Goal: Navigation & Orientation: Find specific page/section

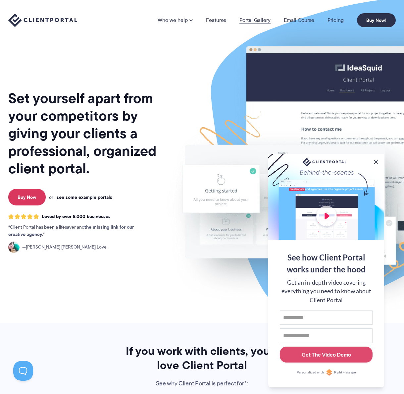
click at [255, 18] on link "Portal Gallery" at bounding box center [254, 20] width 31 height 5
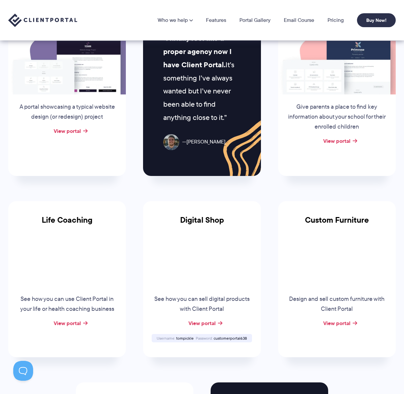
scroll to position [323, 0]
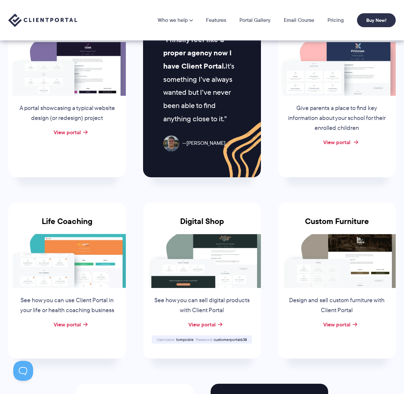
click at [347, 143] on link "View portal" at bounding box center [336, 142] width 27 height 8
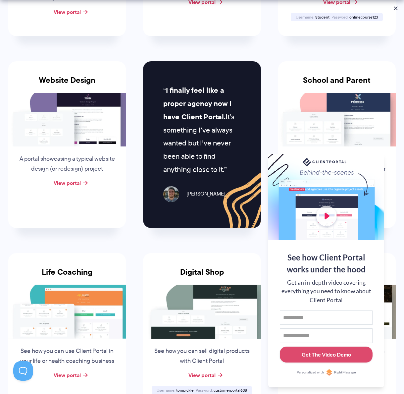
scroll to position [273, 0]
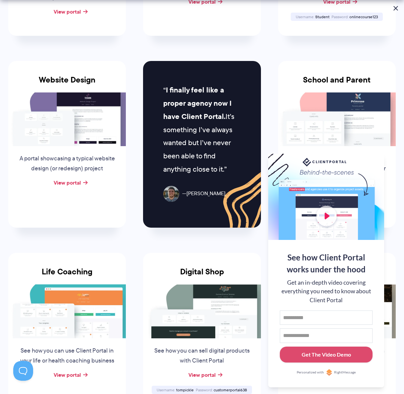
click at [394, 8] on button at bounding box center [396, 8] width 8 height 8
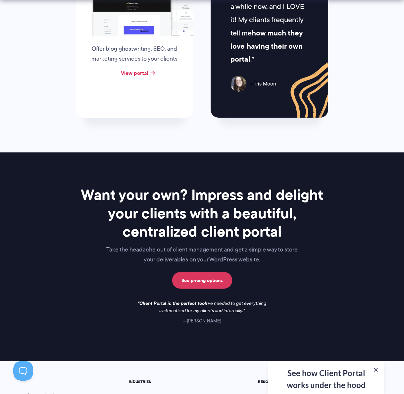
scroll to position [870, 0]
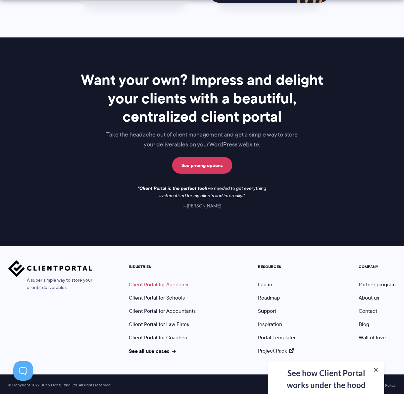
click at [174, 282] on link "Client Portal for Agencies" at bounding box center [158, 284] width 59 height 8
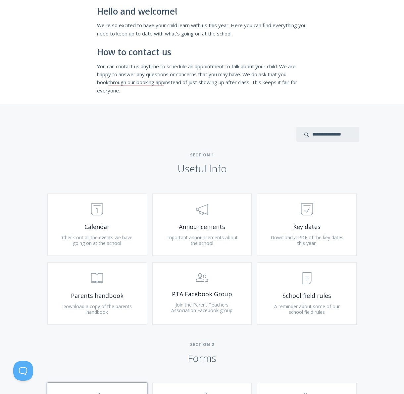
scroll to position [112, 0]
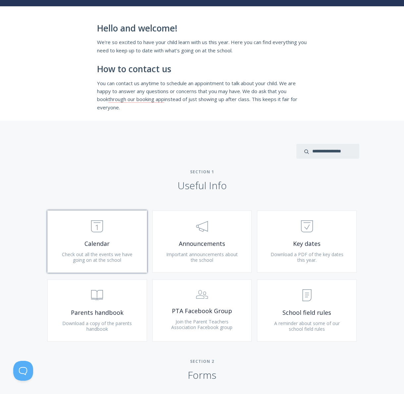
click at [100, 234] on span ".st0{fill:none;stroke:#000000;stroke-width:2;stroke-miterlimit:10;} Untitled-18" at bounding box center [97, 227] width 79 height 20
click at [304, 310] on span "School field rules" at bounding box center [306, 313] width 79 height 8
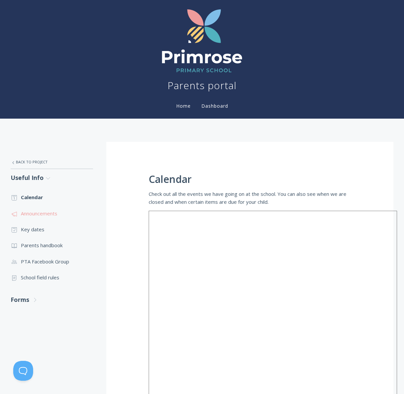
click at [56, 211] on link ".st0{fill:none;stroke:#000000;stroke-width:2;stroke-miterlimit:10;} 3. Communic…" at bounding box center [52, 213] width 82 height 16
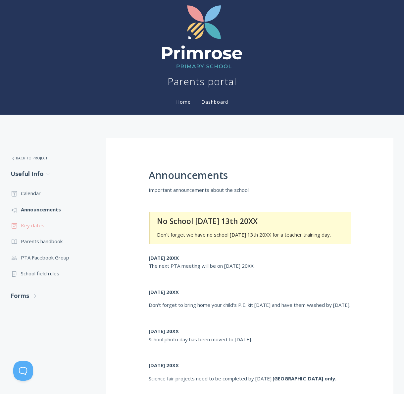
scroll to position [4, 0]
click at [36, 226] on link ".st0{fill:none;stroke:#000000;stroke-width:2;stroke-miterlimit:10;} Untitled-18…" at bounding box center [52, 226] width 82 height 16
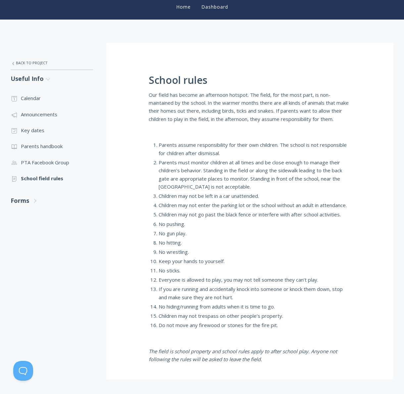
scroll to position [222, 0]
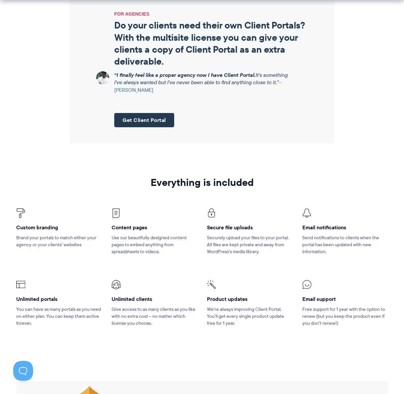
scroll to position [930, 0]
